Goal: Participate in discussion: Engage in conversation with other users on a specific topic

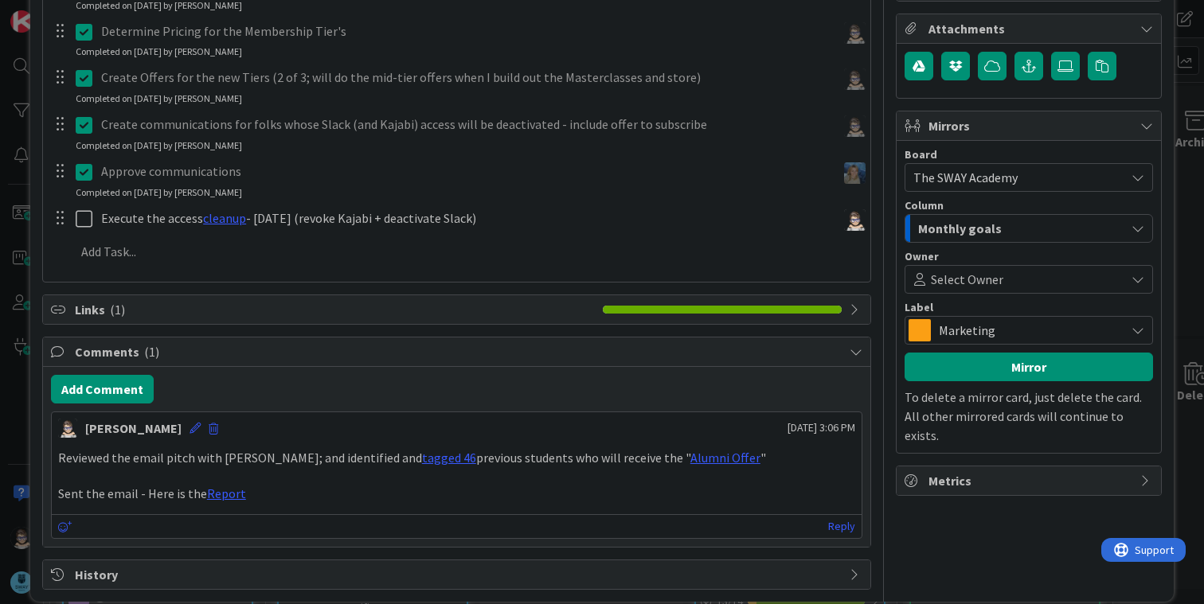
scroll to position [399, 0]
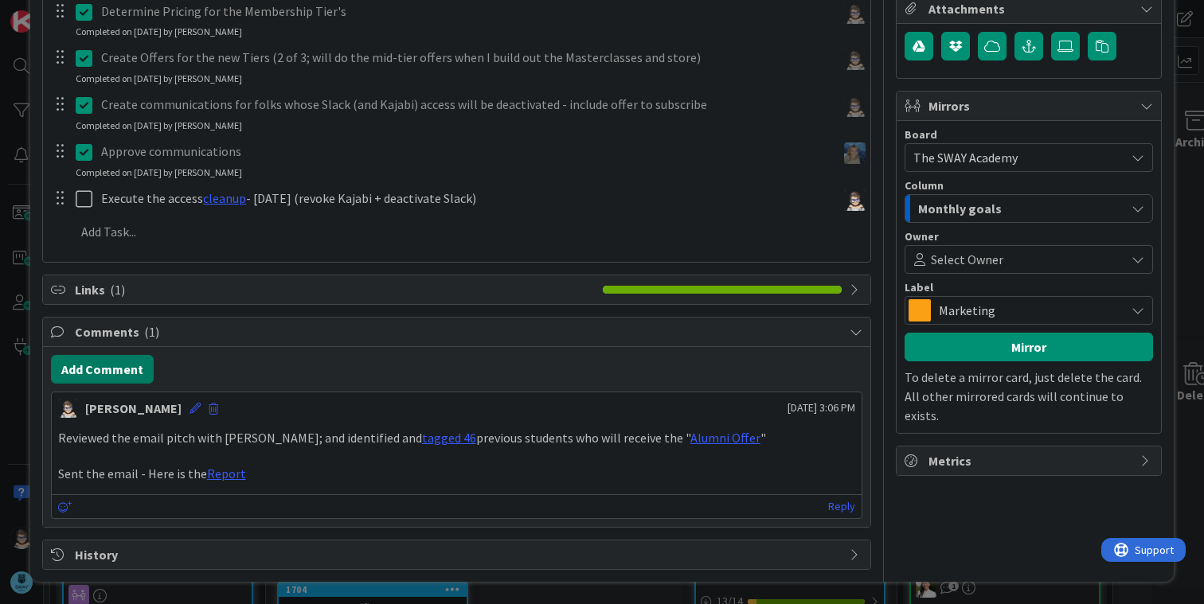
click at [123, 374] on button "Add Comment" at bounding box center [102, 369] width 103 height 29
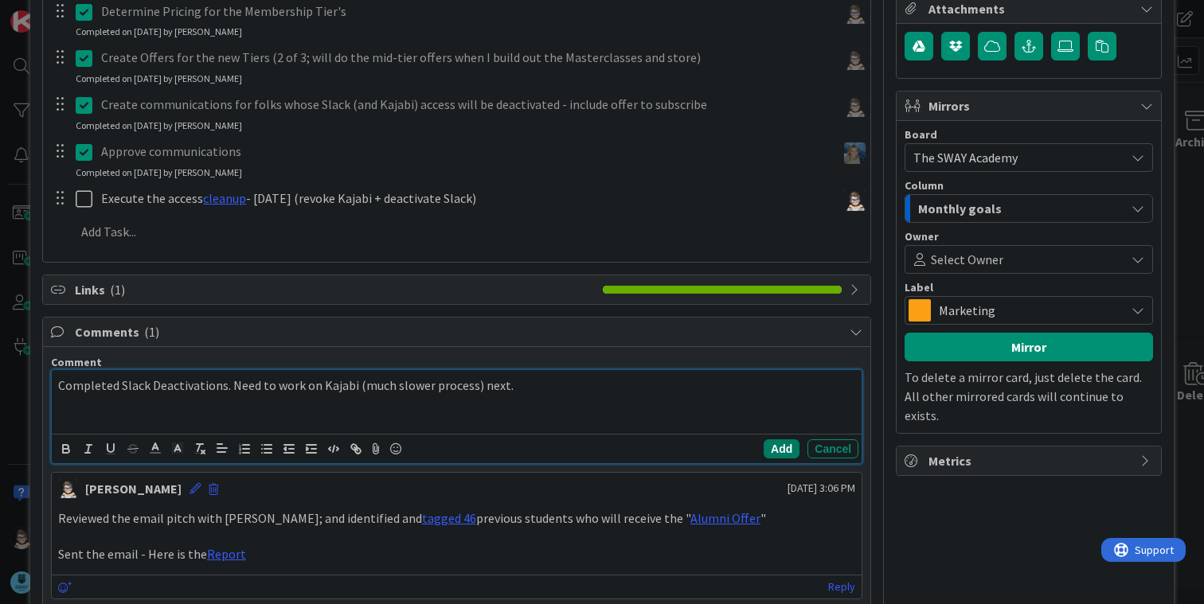
click at [769, 450] on button "Add" at bounding box center [781, 448] width 36 height 19
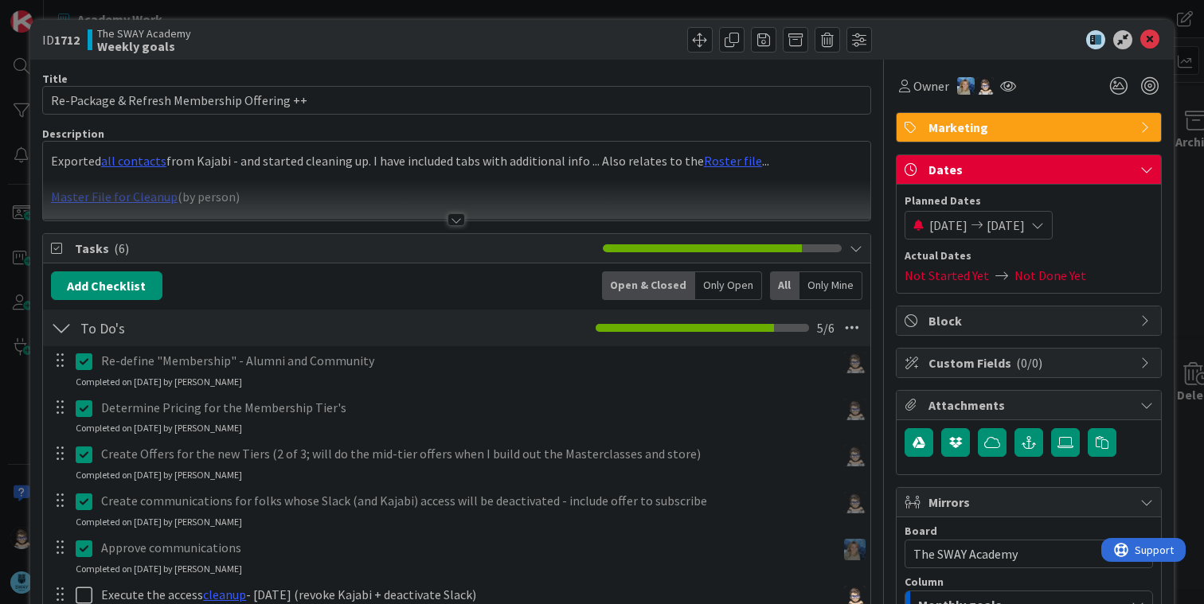
scroll to position [0, 0]
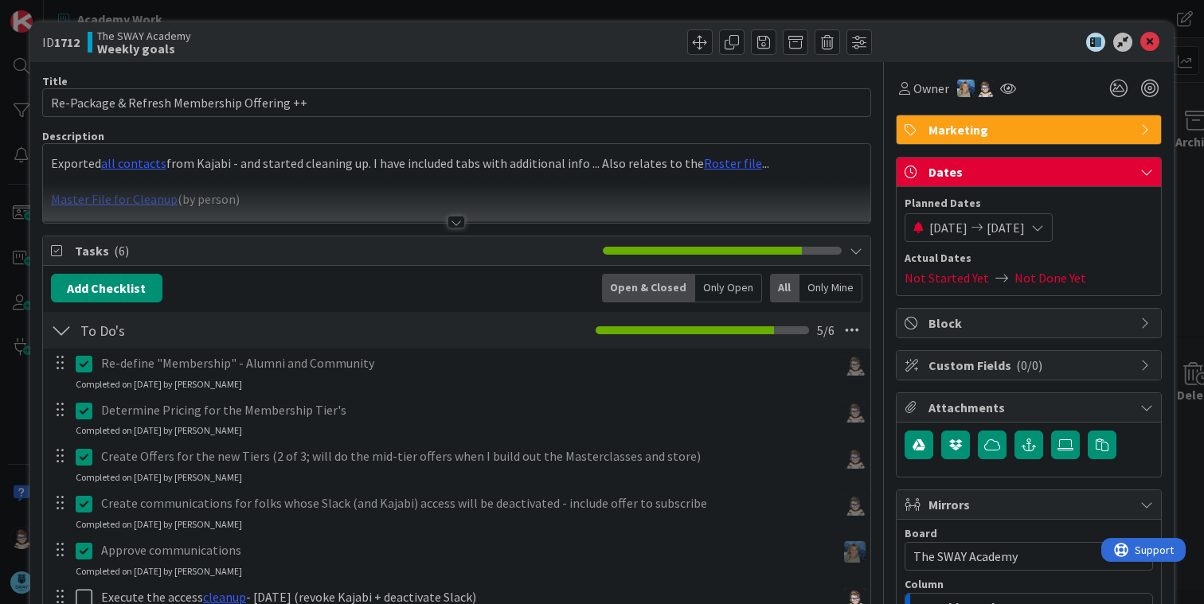
click at [966, 228] on span "09/19/2025" at bounding box center [948, 227] width 38 height 19
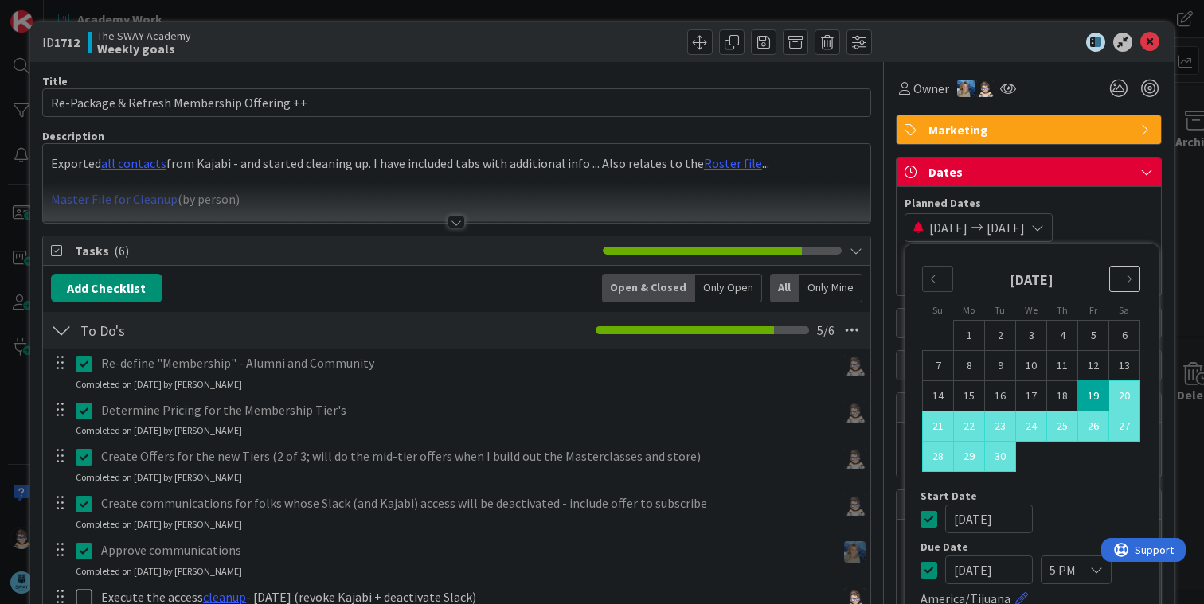
click at [1117, 280] on icon "Move forward to switch to the next month." at bounding box center [1124, 278] width 15 height 15
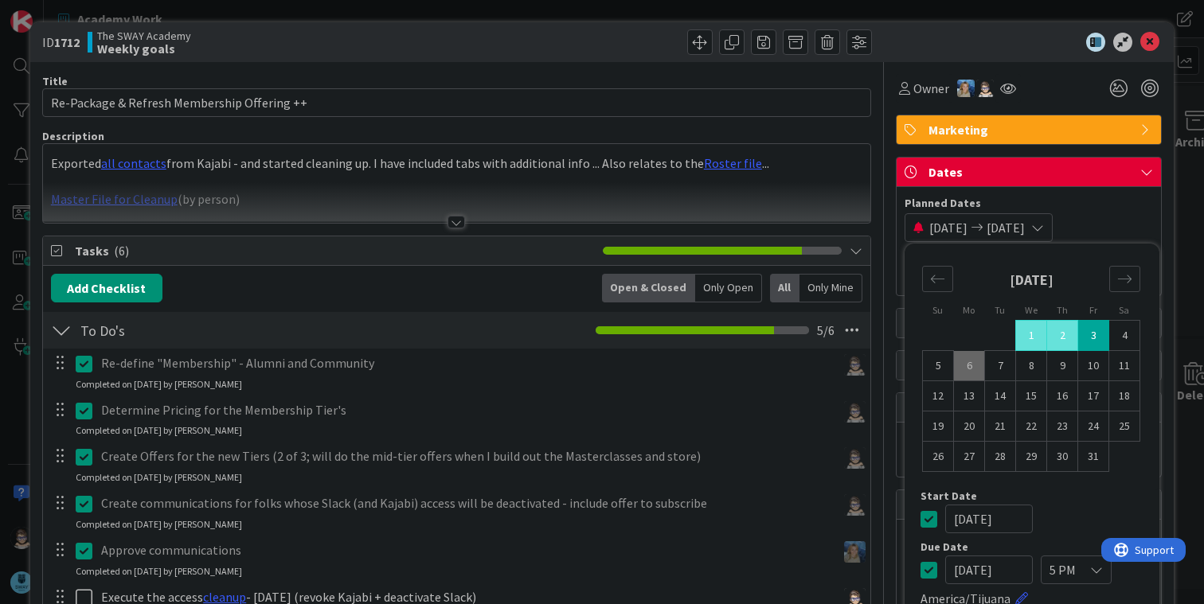
click at [957, 368] on td "6" at bounding box center [969, 366] width 31 height 30
type input "[DATE]"
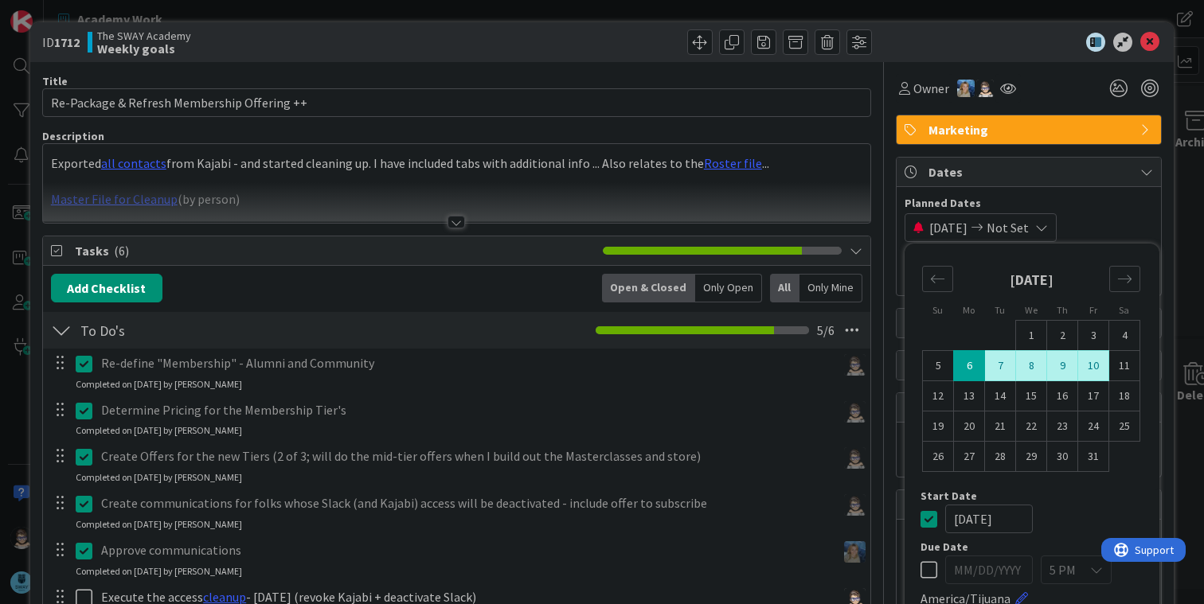
click at [1078, 364] on td "10" at bounding box center [1093, 366] width 31 height 30
type input "[DATE]"
click at [1140, 42] on icon at bounding box center [1149, 42] width 19 height 19
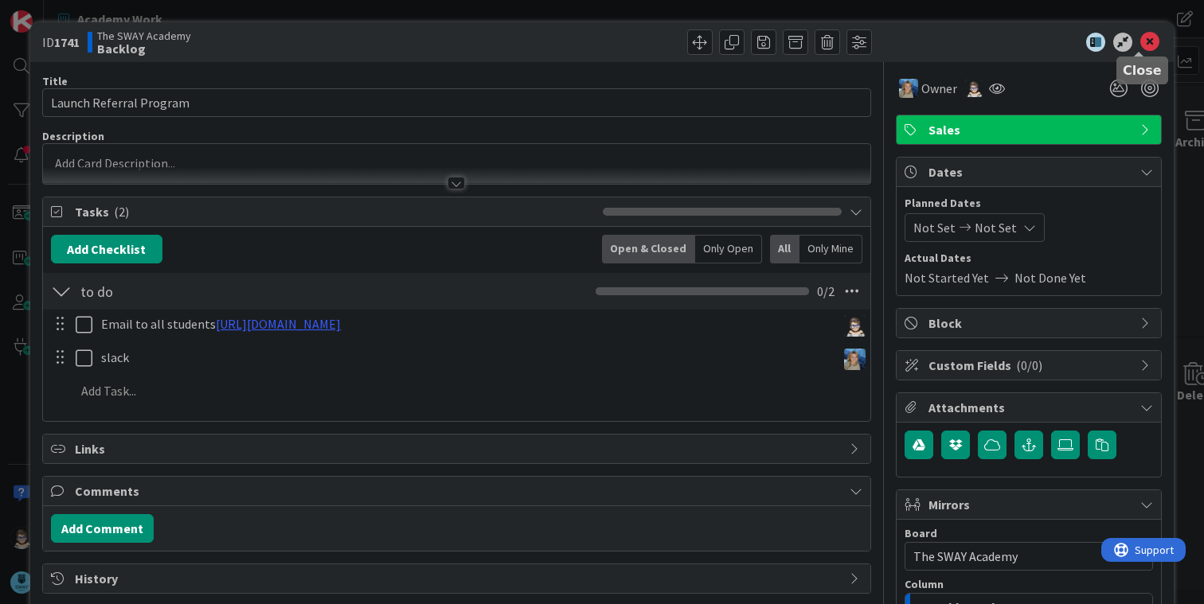
click at [1140, 50] on icon at bounding box center [1149, 42] width 19 height 19
